Goal: Register for event/course

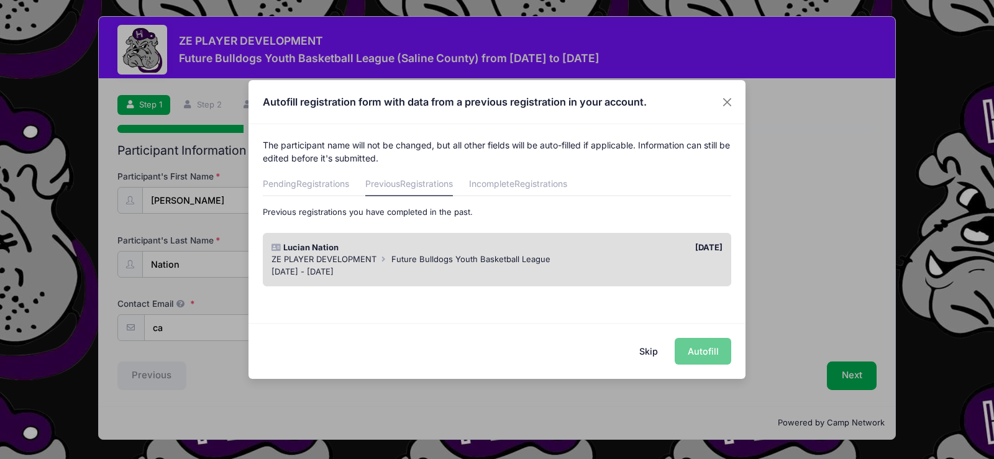
click at [544, 253] on div "ZE PLAYER DEVELOPMENT Future Bulldogs Youth Basketball League" at bounding box center [497, 259] width 452 height 12
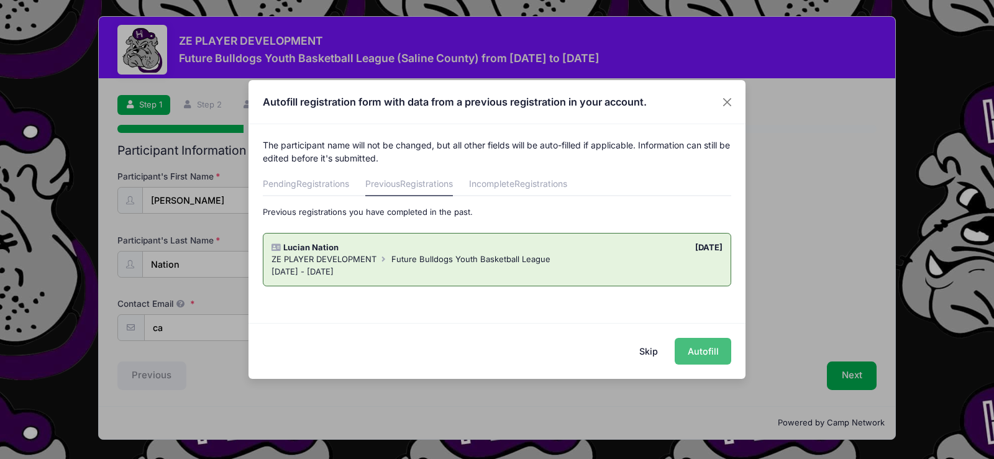
click at [713, 353] on button "Autofill" at bounding box center [703, 351] width 57 height 27
type input "candination@gmail.com"
type input "09/27/2016"
type input "818 E. Church Street"
type input "Harrisburg"
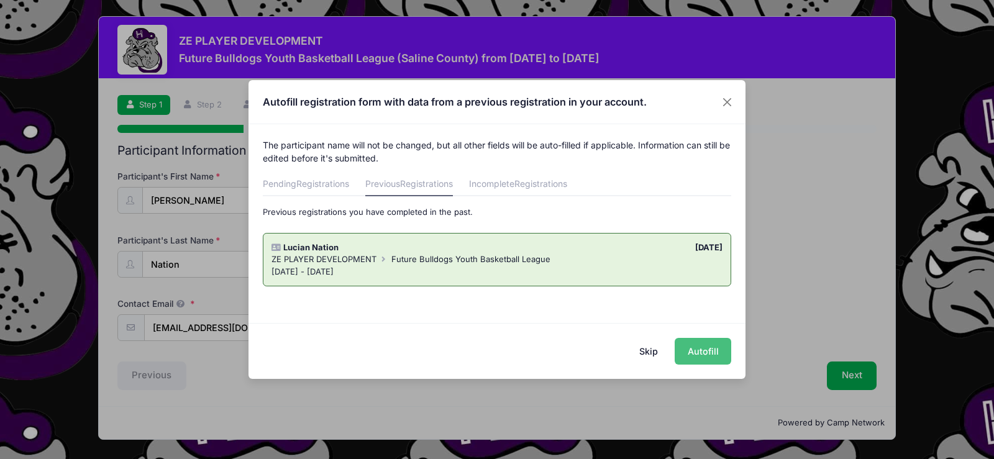
select select "IL"
type input "62946"
type input "3rd"
type input "3"
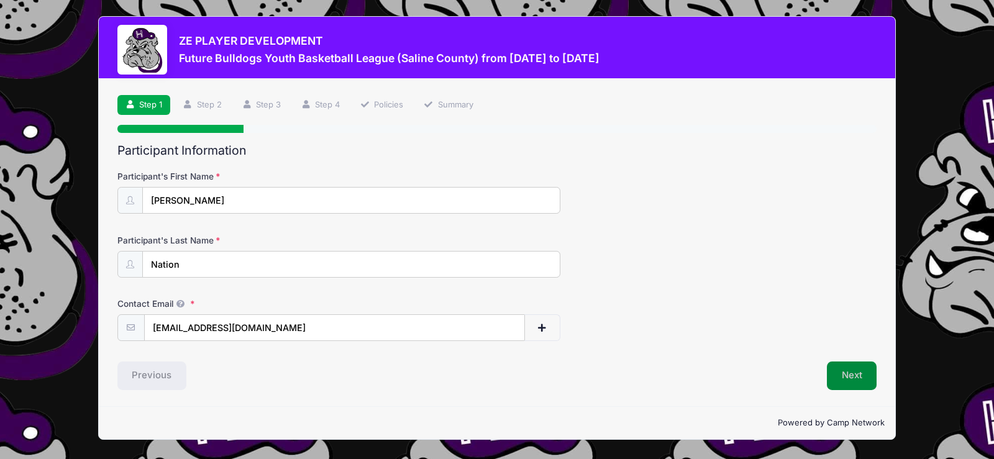
click at [860, 375] on button "Next" at bounding box center [852, 376] width 50 height 29
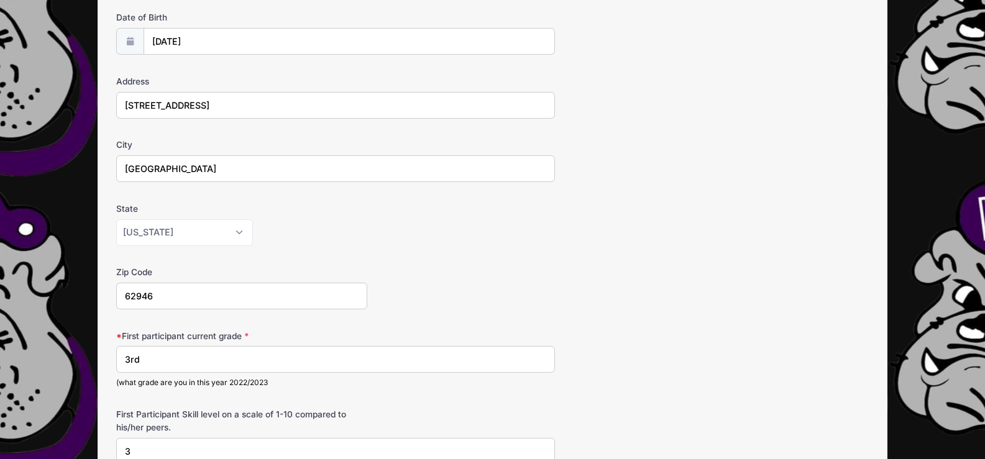
scroll to position [249, 0]
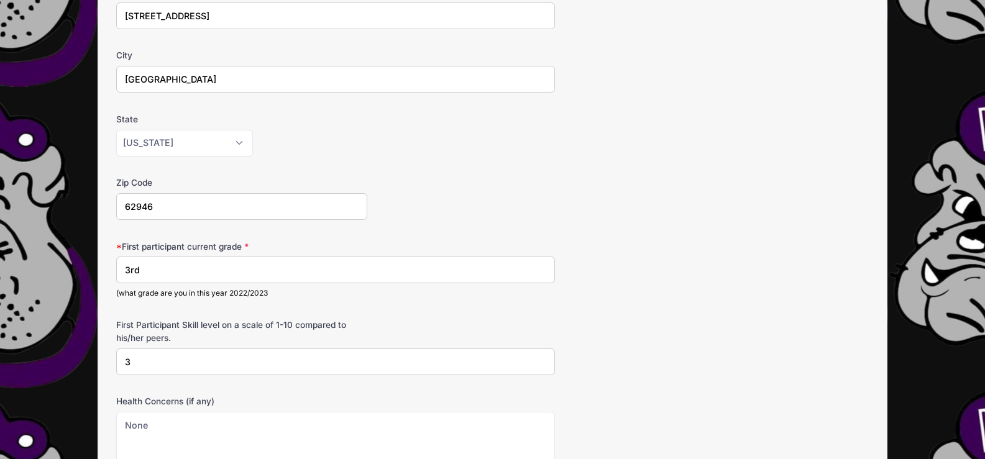
click at [132, 268] on input "3rd" at bounding box center [335, 270] width 439 height 27
type input "3"
type input "4th"
click at [150, 365] on input "3" at bounding box center [335, 362] width 439 height 27
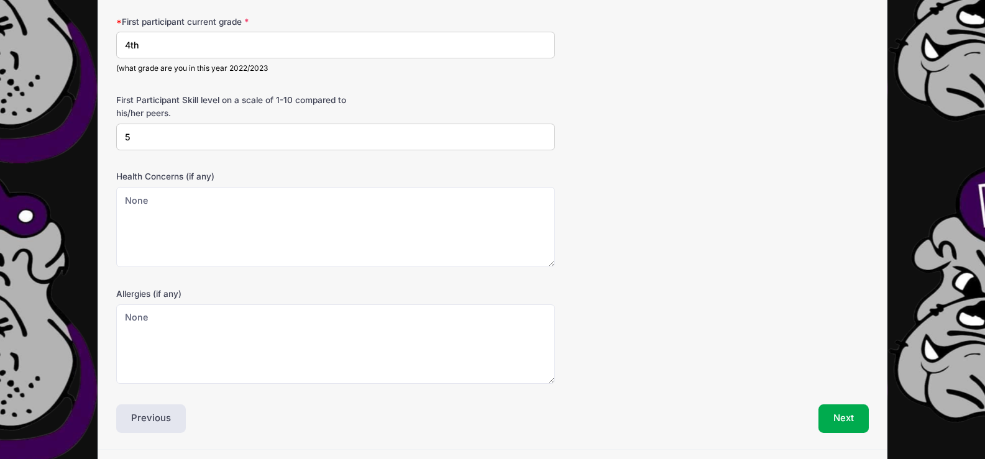
scroll to position [513, 0]
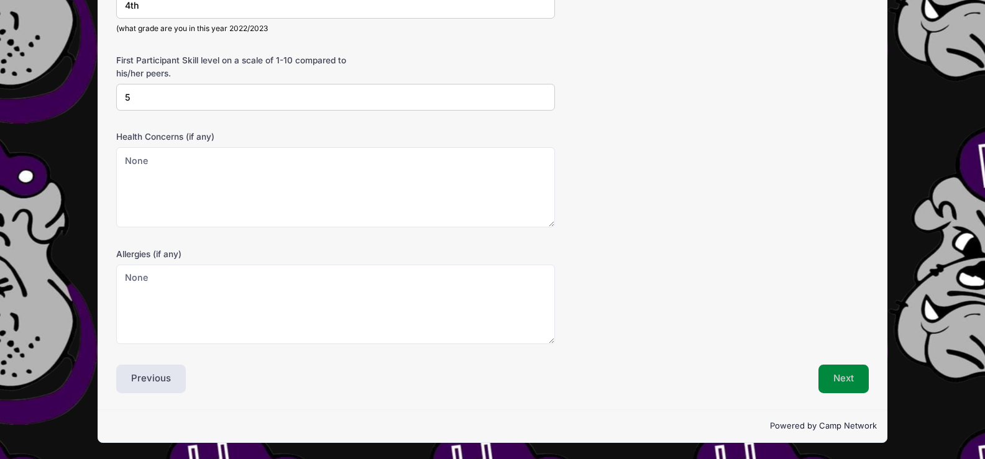
type input "5"
click at [852, 377] on button "Next" at bounding box center [843, 379] width 50 height 29
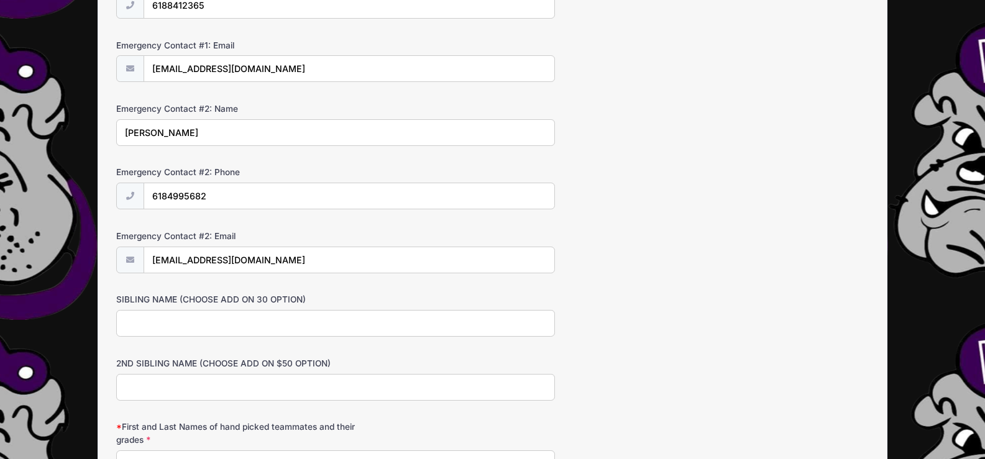
scroll to position [497, 0]
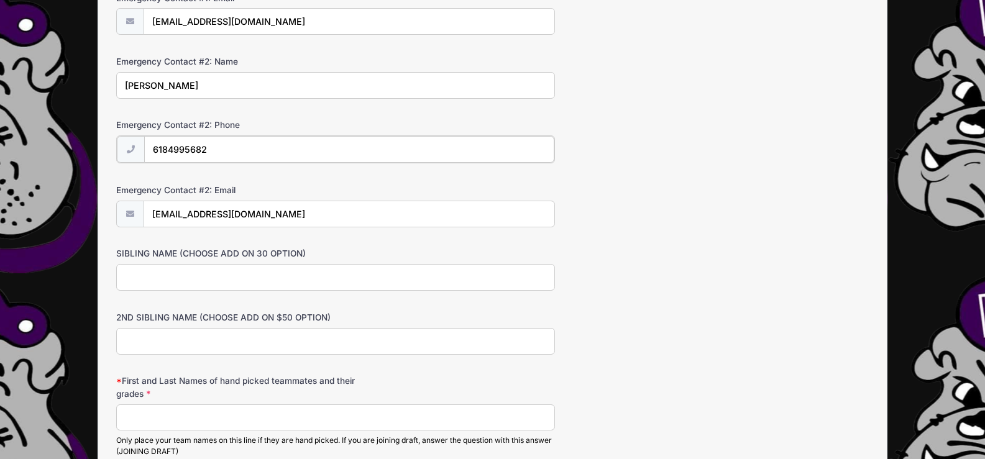
click at [180, 144] on input "6184995682" at bounding box center [349, 149] width 411 height 27
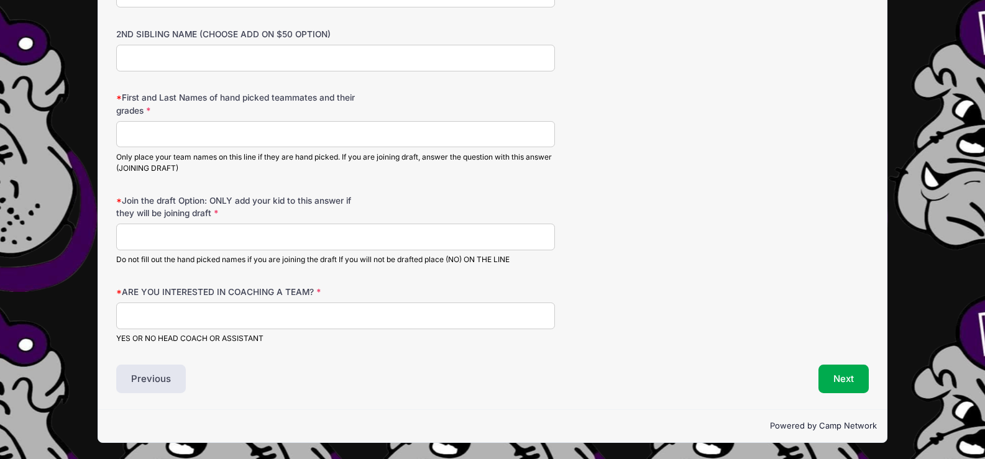
scroll to position [779, 0]
click at [196, 239] on input "Join the draft Option: ONLY add your kid to this answer if they will be joining…" at bounding box center [335, 237] width 439 height 27
type input "Lucian Nation"
click at [189, 319] on input "ARE YOU INTERESTED IN COACHING A TEAM?" at bounding box center [335, 316] width 439 height 27
type input "no"
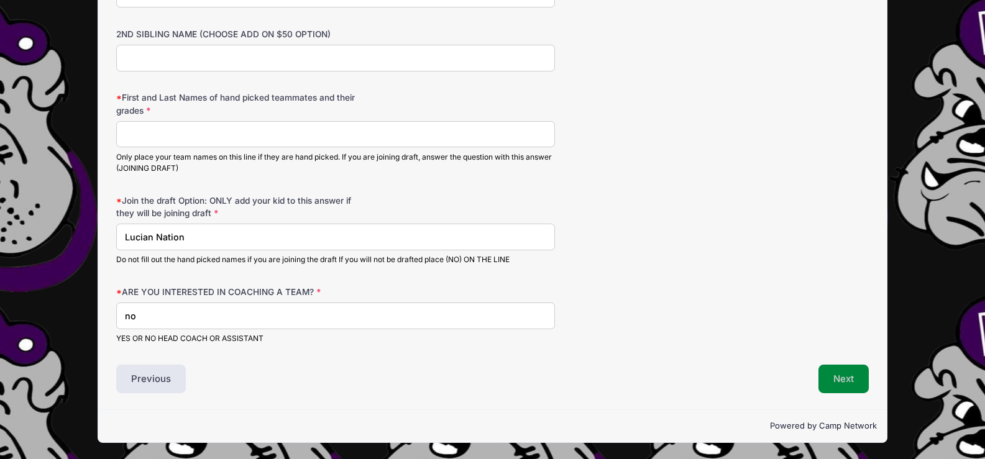
click at [849, 382] on button "Next" at bounding box center [843, 379] width 50 height 29
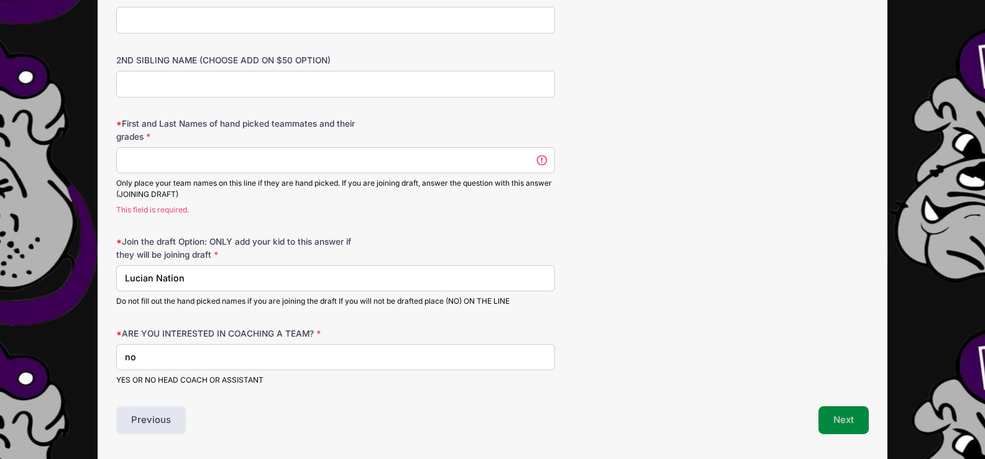
scroll to position [732, 0]
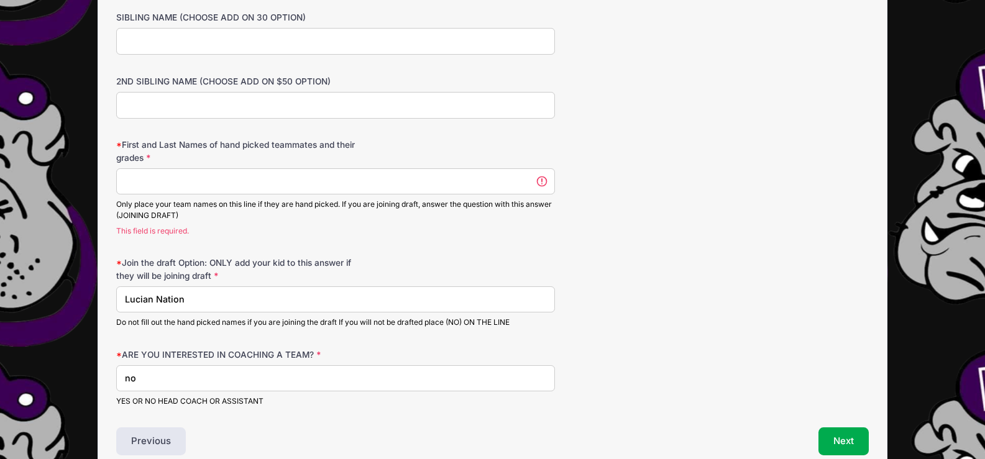
click at [178, 214] on div "Only place your team names on this line if they are hand picked. If you are joi…" at bounding box center [335, 210] width 439 height 22
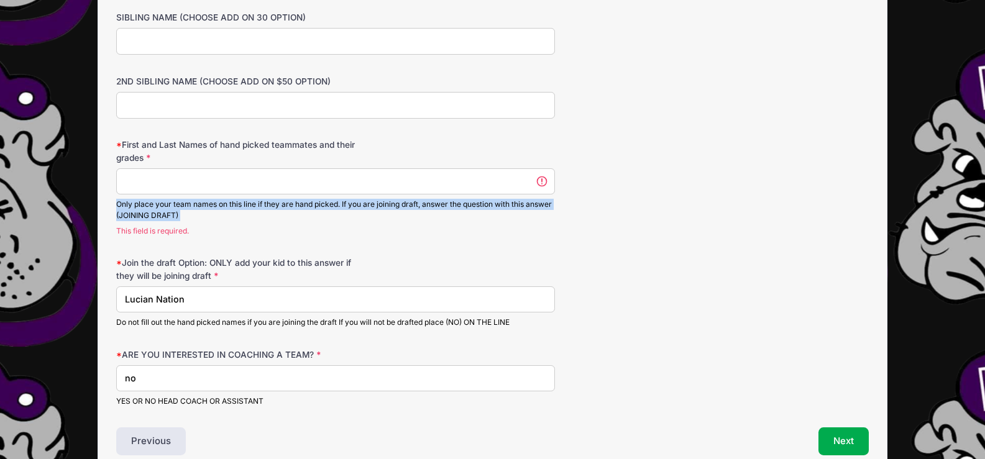
click at [178, 214] on div "Only place your team names on this line if they are hand picked. If you are joi…" at bounding box center [335, 210] width 439 height 22
click at [174, 214] on div "Only place your team names on this line if they are hand picked. If you are joi…" at bounding box center [335, 210] width 439 height 22
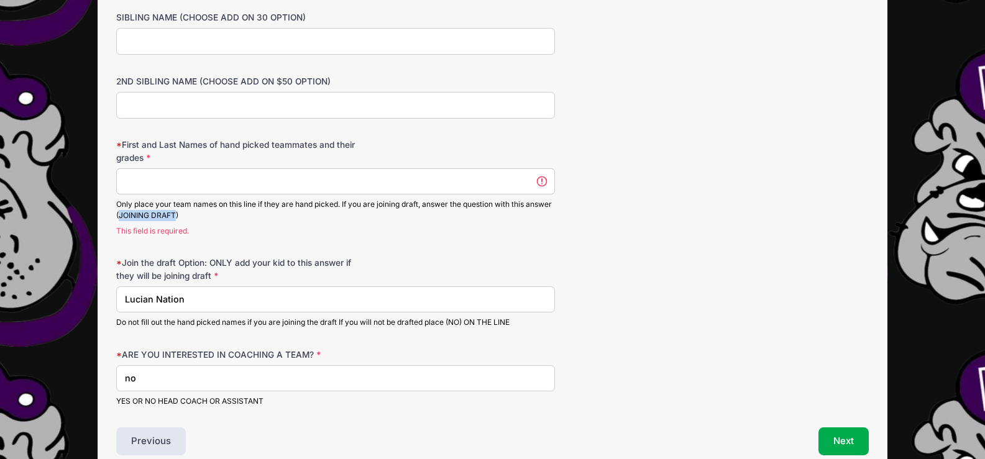
drag, startPoint x: 148, startPoint y: 213, endPoint x: 204, endPoint y: 219, distance: 55.6
click at [204, 219] on div "Only place your team names on this line if they are hand picked. If you are joi…" at bounding box center [335, 210] width 439 height 22
copy div "JOINING DRAFT"
click at [259, 183] on input "First and Last Names of hand picked teammates and their grades" at bounding box center [335, 181] width 439 height 27
paste input "JOINING DRAFT"
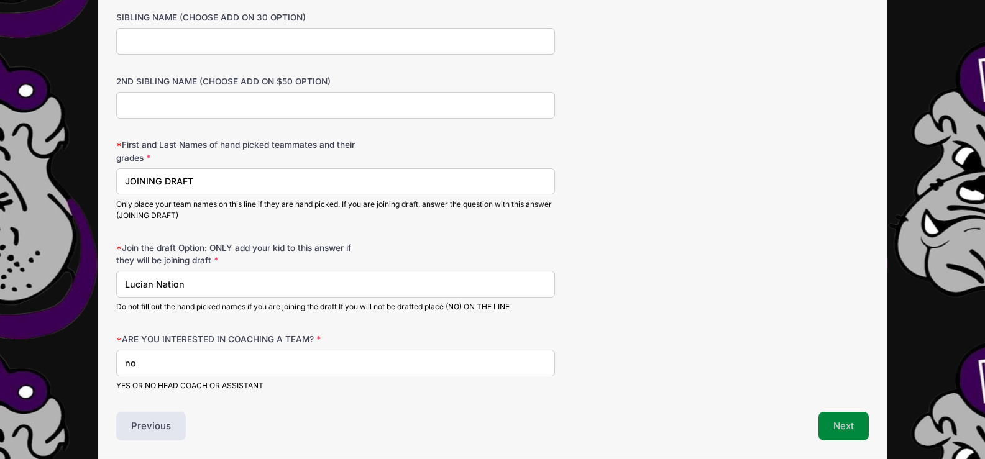
type input "JOINING DRAFT"
click at [838, 427] on button "Next" at bounding box center [843, 426] width 50 height 29
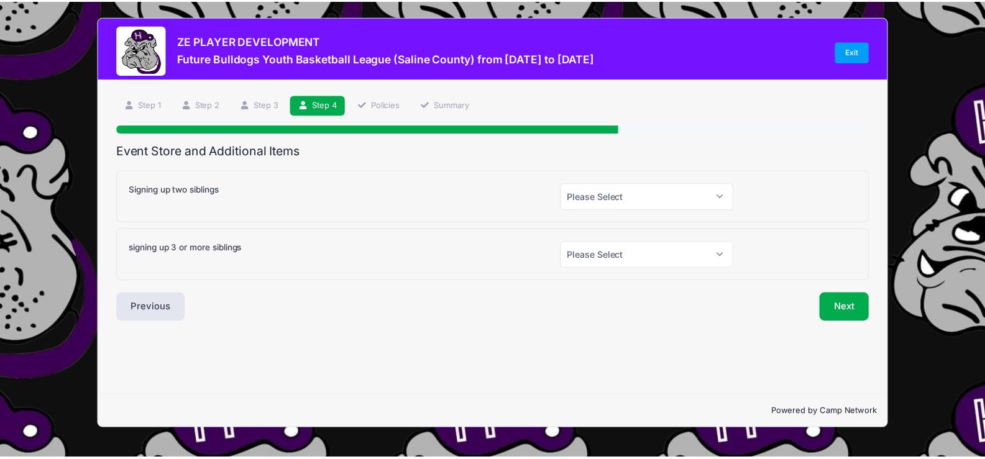
scroll to position [0, 0]
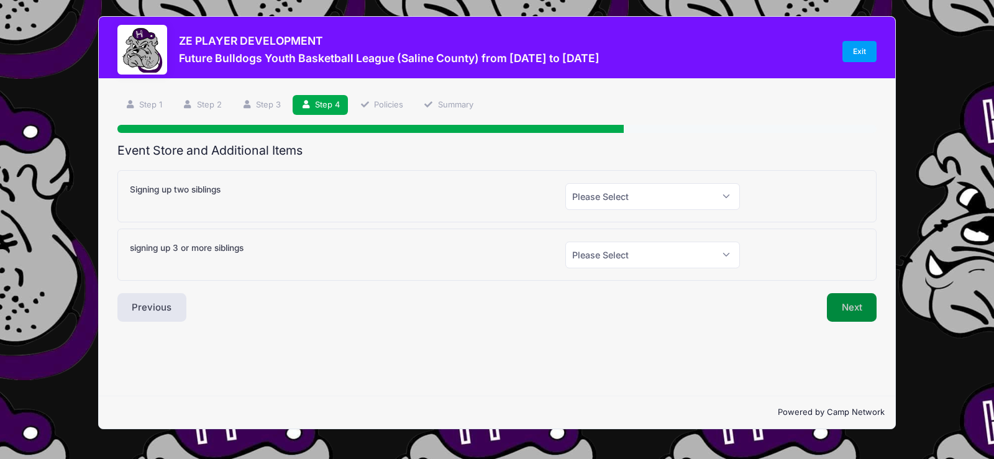
click at [849, 308] on button "Next" at bounding box center [852, 307] width 50 height 29
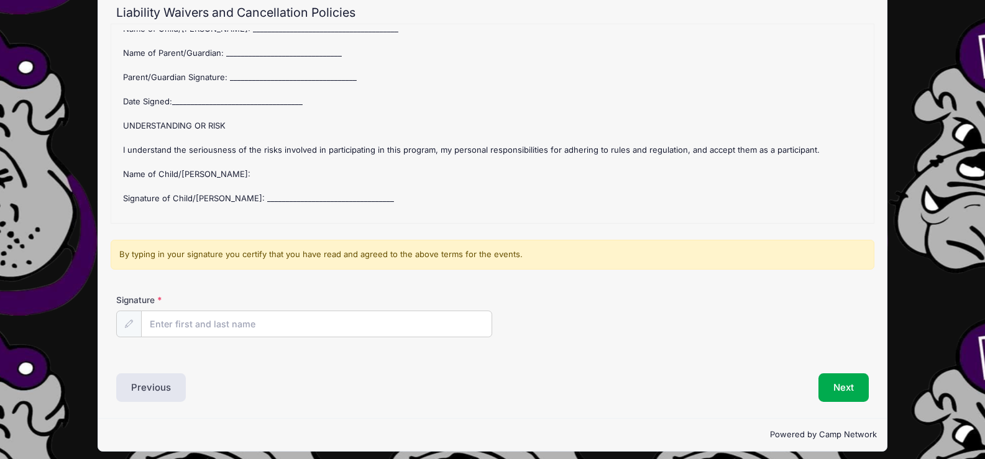
scroll to position [147, 0]
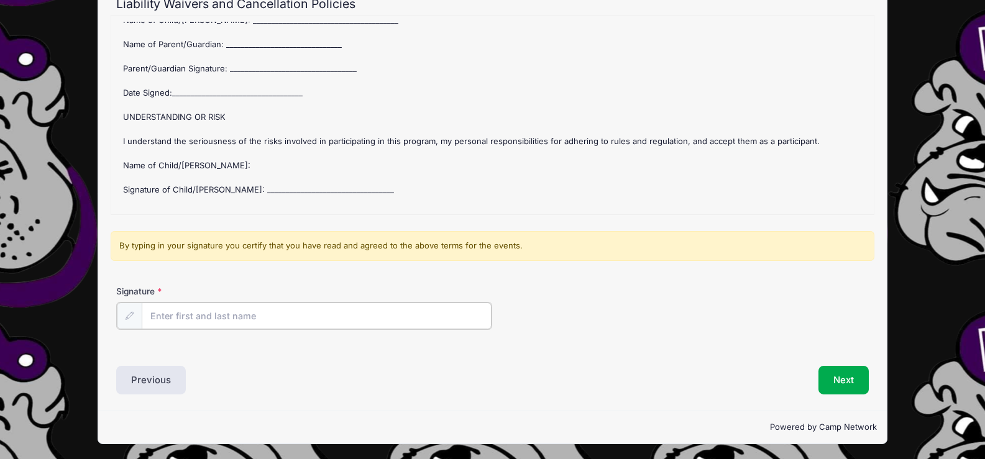
click at [265, 315] on input "Signature" at bounding box center [317, 316] width 350 height 27
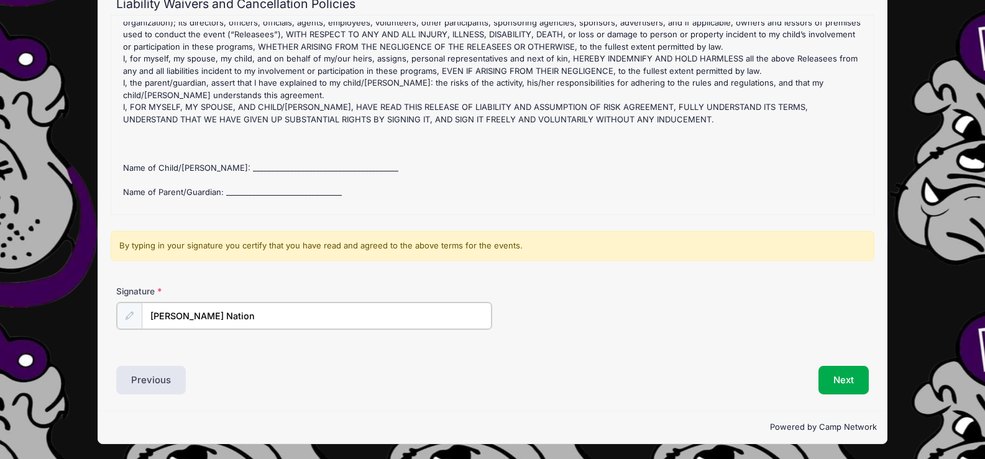
scroll to position [359, 0]
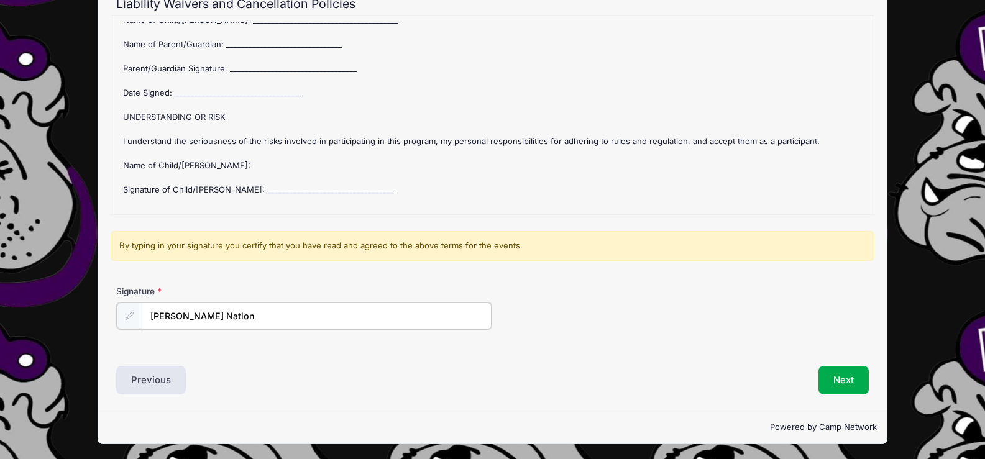
type input "Candi Nation"
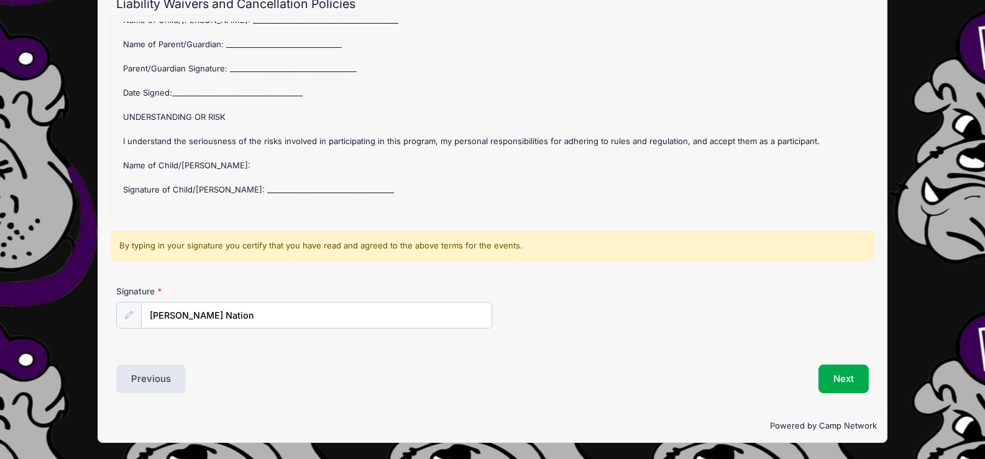
click at [254, 28] on div "Future Bulldogs Youth Basketball League (Saline County) Refund Policy : Once th…" at bounding box center [492, 115] width 750 height 186
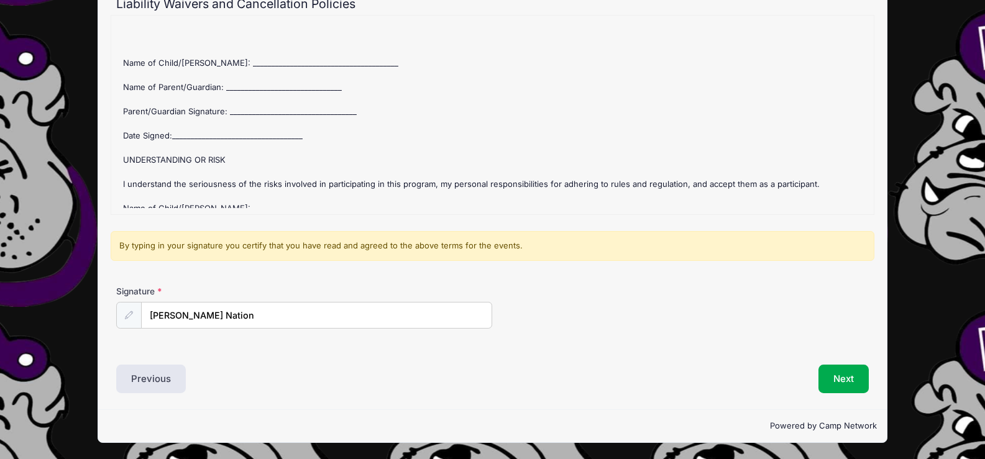
scroll to position [297, 0]
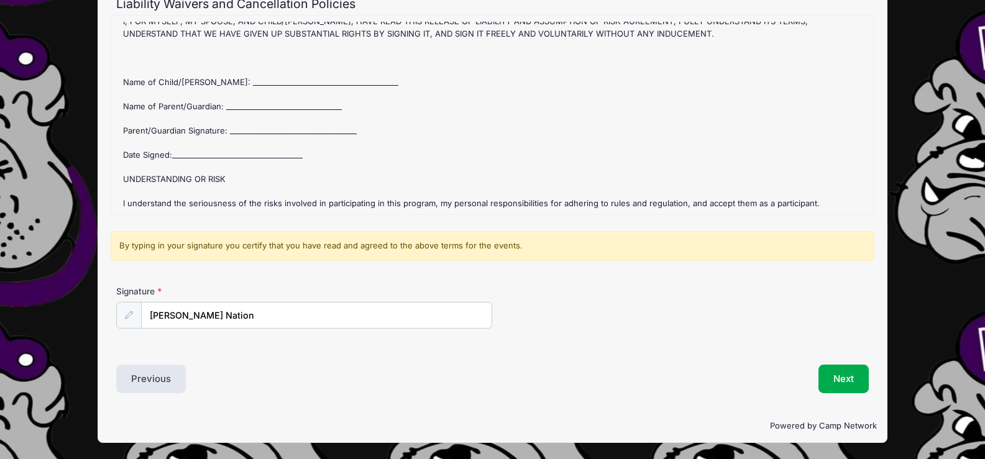
click at [212, 70] on div "Future Bulldogs Youth Basketball League (Saline County) Refund Policy : Once th…" at bounding box center [492, 115] width 750 height 186
click at [221, 66] on div "Future Bulldogs Youth Basketball League (Saline County) Refund Policy : Once th…" at bounding box center [492, 115] width 750 height 186
click at [214, 64] on div "Future Bulldogs Youth Basketball League (Saline County) Refund Policy : Once th…" at bounding box center [492, 115] width 750 height 186
click at [137, 83] on div "Future Bulldogs Youth Basketball League (Saline County) Refund Policy : Once th…" at bounding box center [492, 115] width 750 height 186
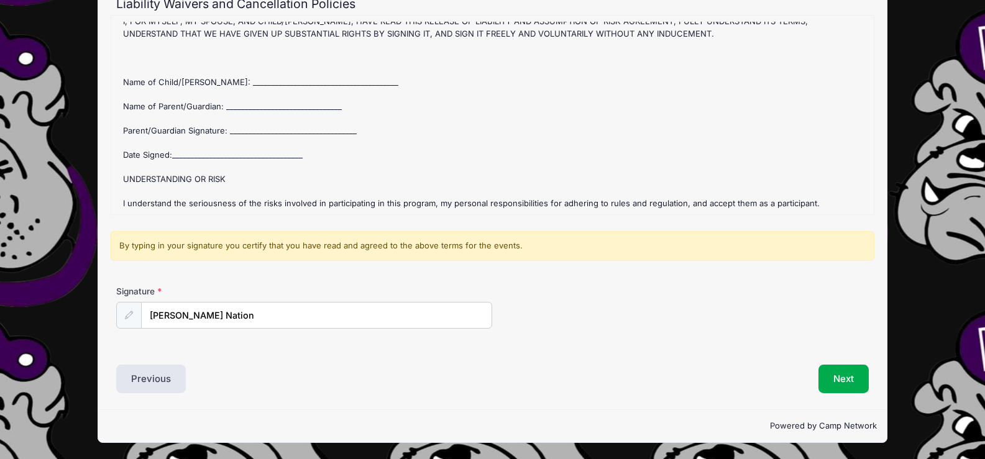
click at [121, 85] on div "Future Bulldogs Youth Basketball League (Saline County) Refund Policy : Once th…" at bounding box center [492, 115] width 750 height 186
click at [135, 57] on div "Future Bulldogs Youth Basketball League (Saline County) Refund Policy : Once th…" at bounding box center [492, 115] width 750 height 186
click at [152, 60] on div "Future Bulldogs Youth Basketball League (Saline County) Refund Policy : Once th…" at bounding box center [492, 115] width 750 height 186
click at [220, 67] on div "Future Bulldogs Youth Basketball League (Saline County) Refund Policy : Once th…" at bounding box center [492, 115] width 750 height 186
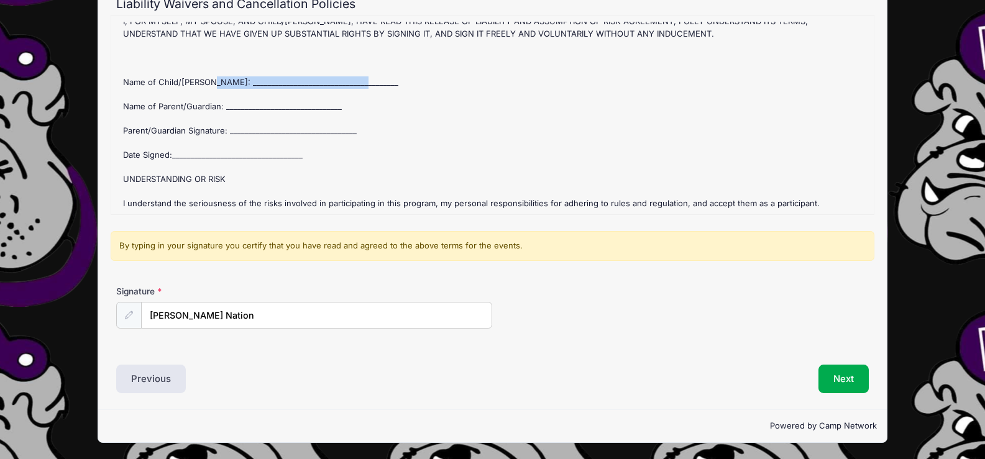
click at [220, 67] on div "Future Bulldogs Youth Basketball League (Saline County) Refund Policy : Once th…" at bounding box center [492, 115] width 750 height 186
click at [176, 140] on div "Future Bulldogs Youth Basketball League (Saline County) Refund Policy : Once th…" at bounding box center [492, 115] width 750 height 186
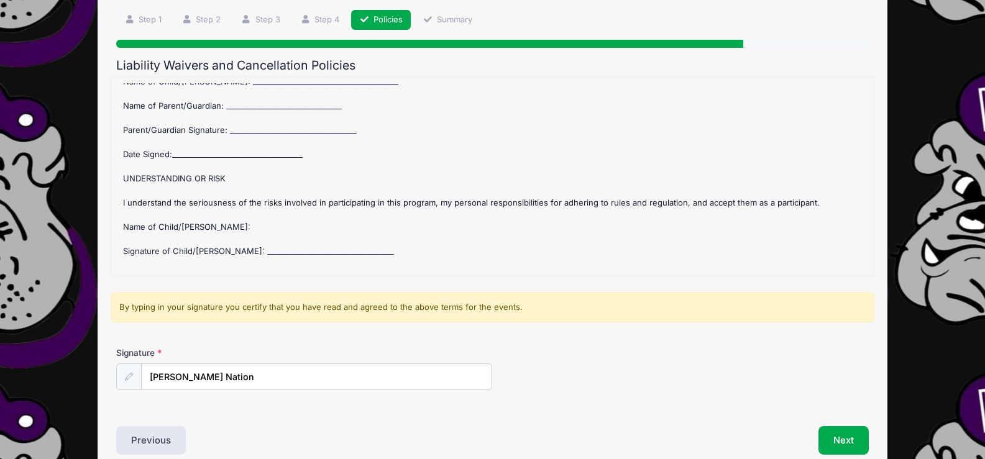
scroll to position [147, 0]
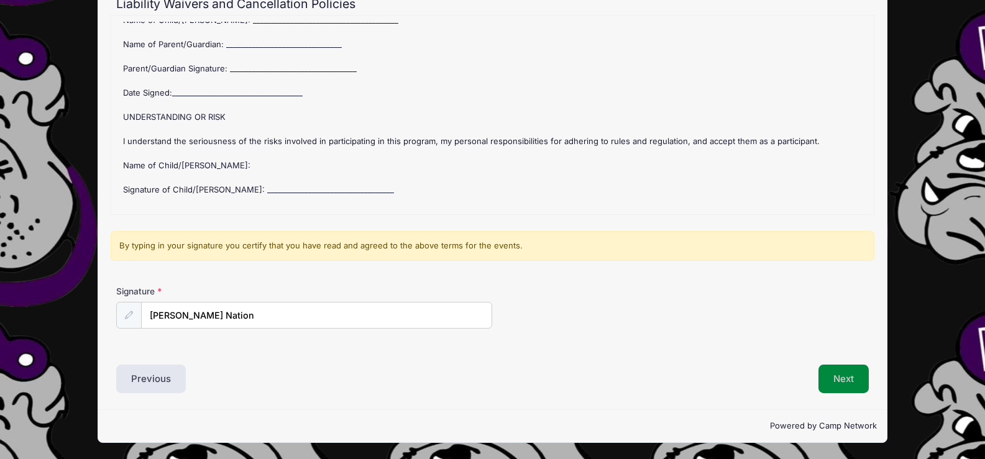
click at [842, 386] on button "Next" at bounding box center [843, 379] width 50 height 29
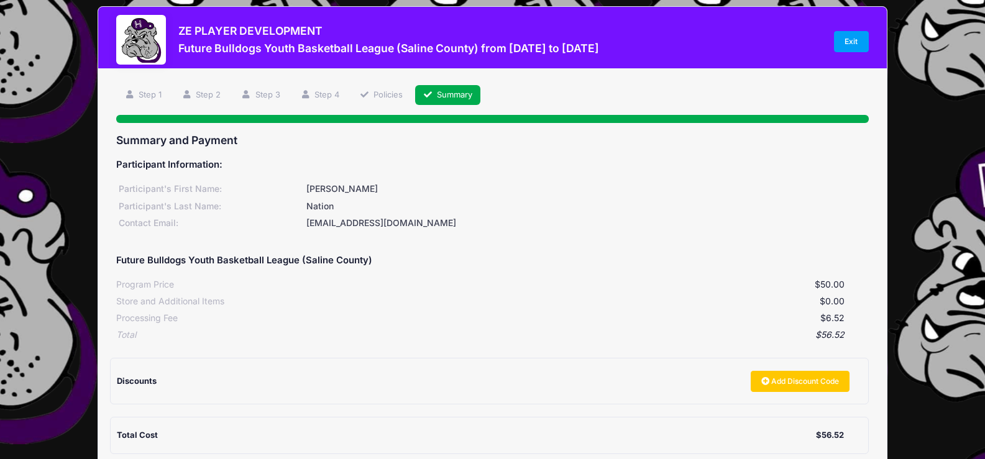
scroll to position [0, 0]
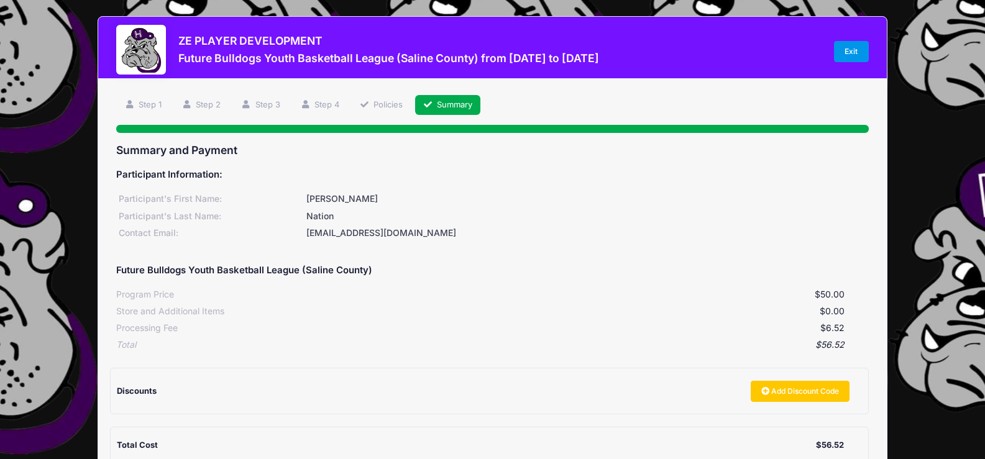
click at [855, 47] on link "Exit" at bounding box center [851, 51] width 35 height 21
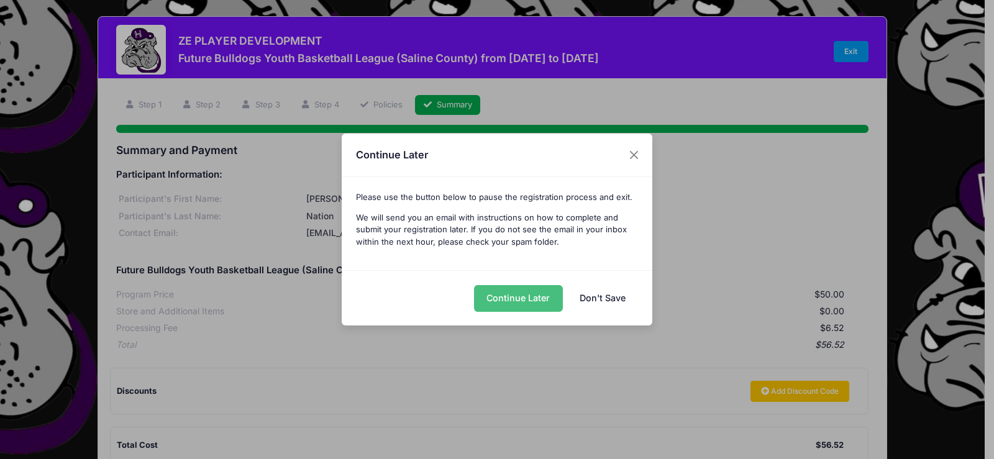
click at [517, 299] on button "Continue Later" at bounding box center [518, 298] width 89 height 27
